Goal: Information Seeking & Learning: Learn about a topic

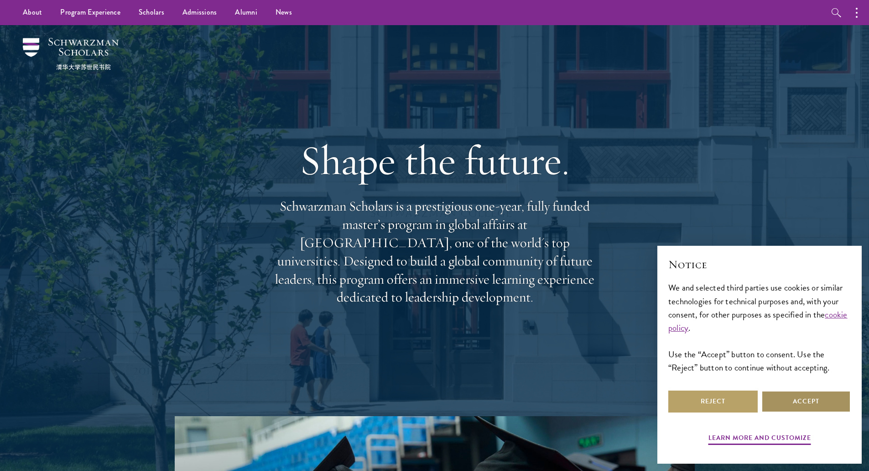
click at [825, 403] on button "Accept" at bounding box center [806, 401] width 89 height 22
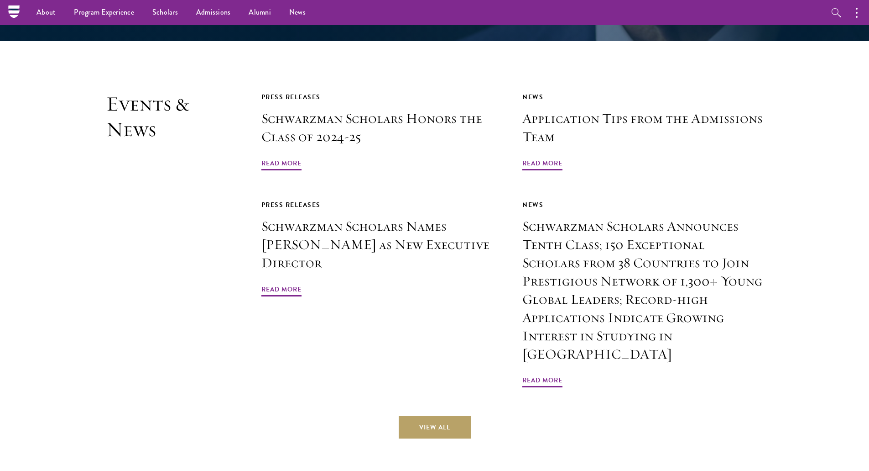
scroll to position [2218, 0]
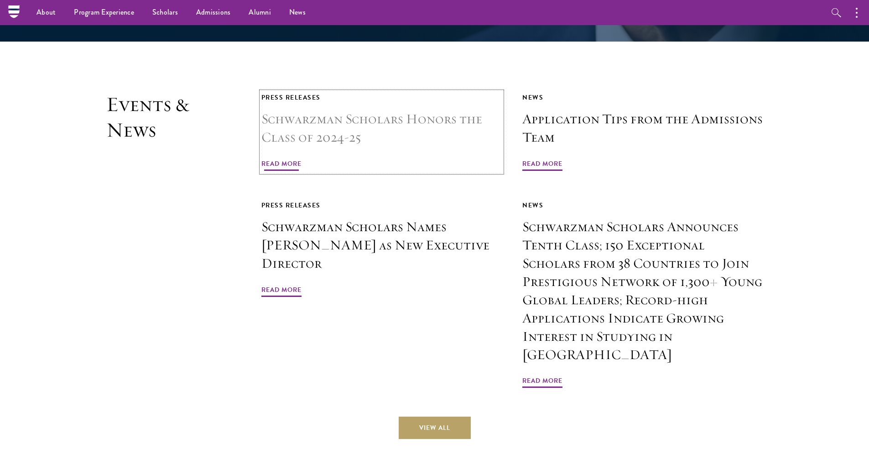
click at [282, 158] on span "Read More" at bounding box center [282, 165] width 40 height 14
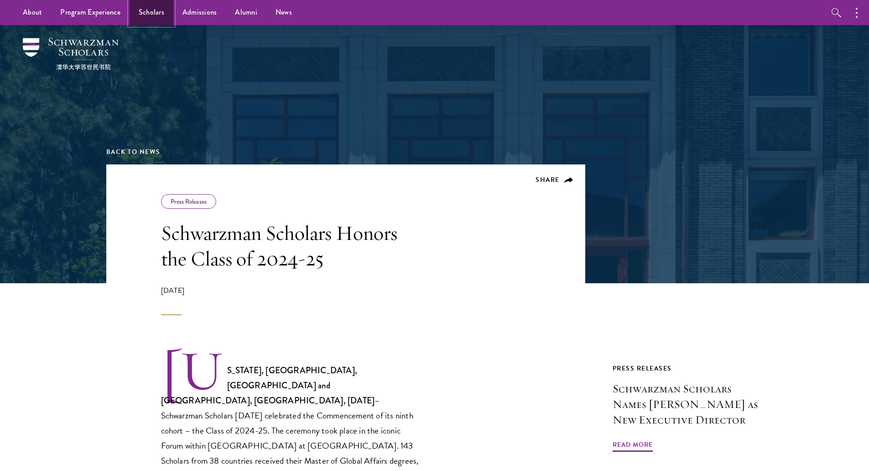
click at [148, 9] on link "Scholars" at bounding box center [152, 12] width 44 height 25
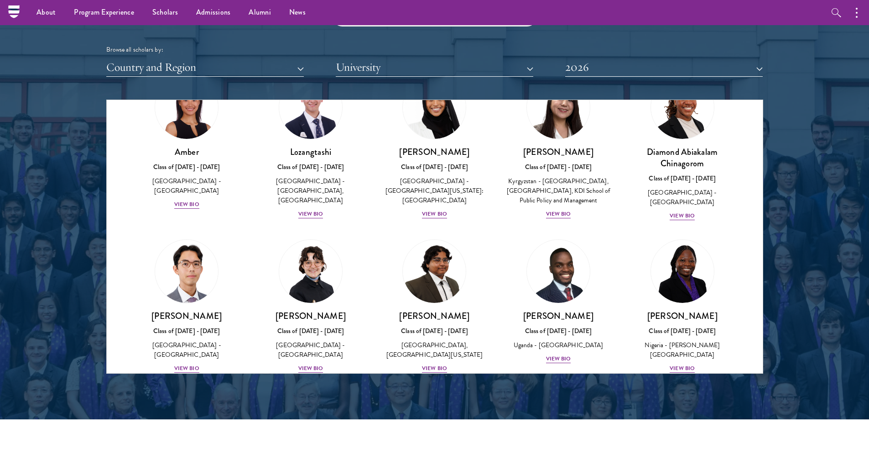
scroll to position [62, 0]
click at [417, 71] on button "University" at bounding box center [435, 67] width 198 height 19
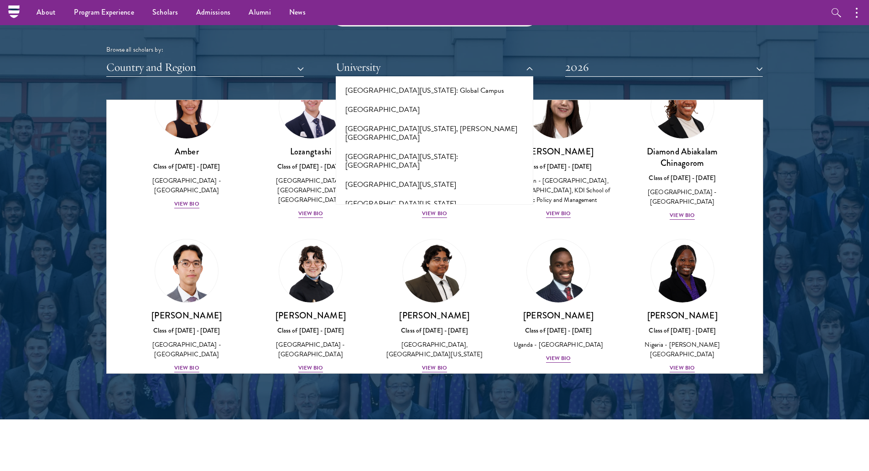
scroll to position [7690, 0]
drag, startPoint x: 421, startPoint y: 148, endPoint x: 447, endPoint y: 112, distance: 44.1
click at [447, 337] on button "[GEOGRAPHIC_DATA][US_STATE], [GEOGRAPHIC_DATA]" at bounding box center [435, 351] width 192 height 28
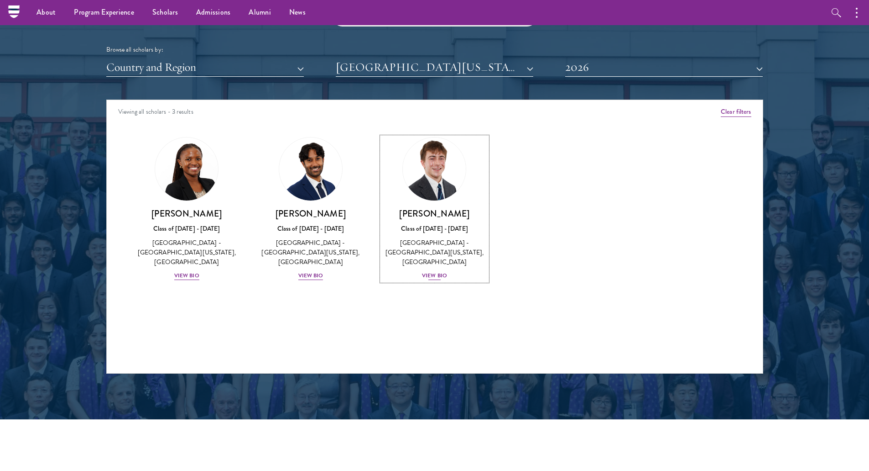
click at [441, 181] on img at bounding box center [434, 168] width 69 height 69
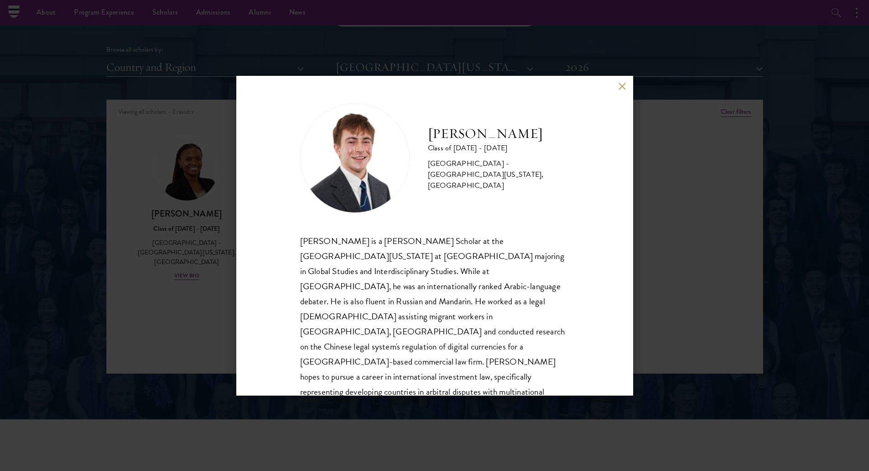
scroll to position [1, 0]
click at [625, 84] on button at bounding box center [623, 87] width 8 height 8
